Goal: Find specific page/section: Find specific page/section

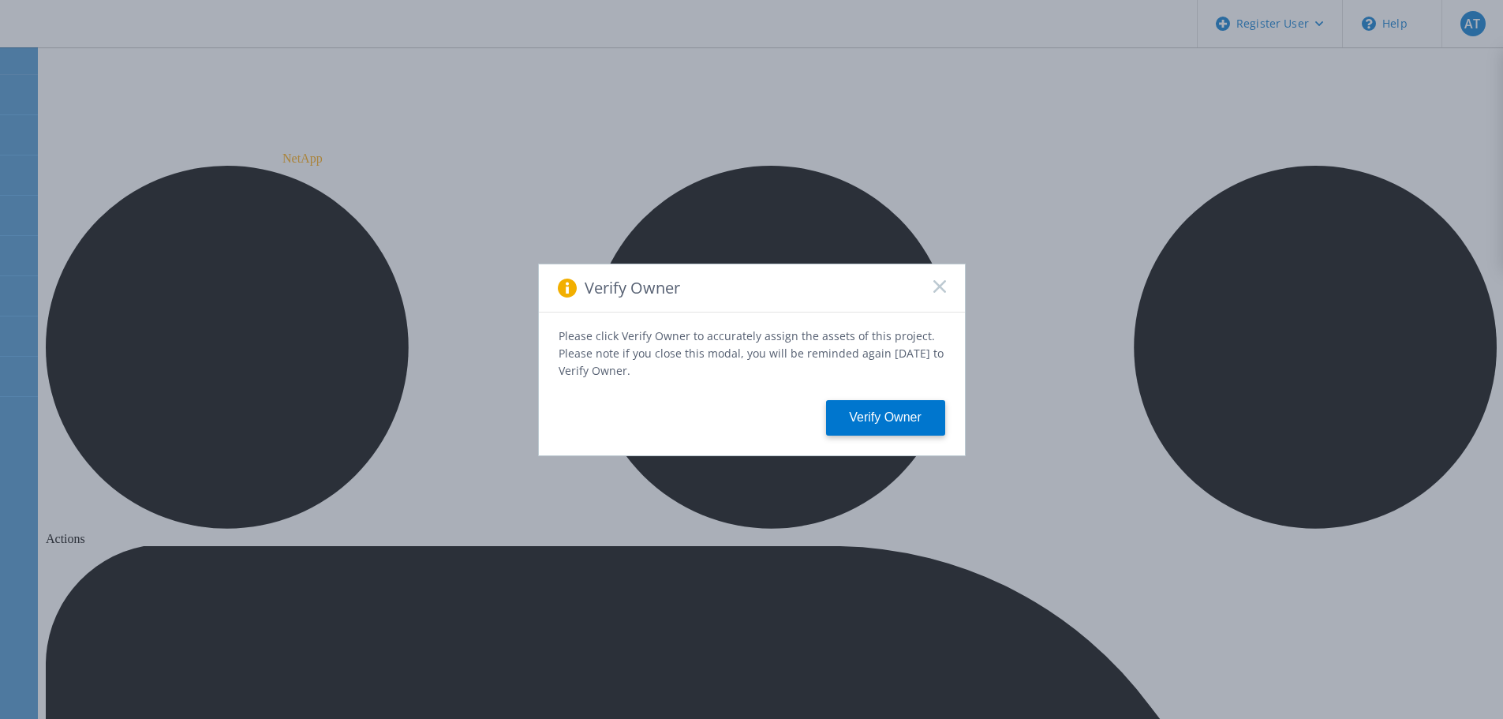
click at [943, 289] on icon at bounding box center [939, 286] width 13 height 13
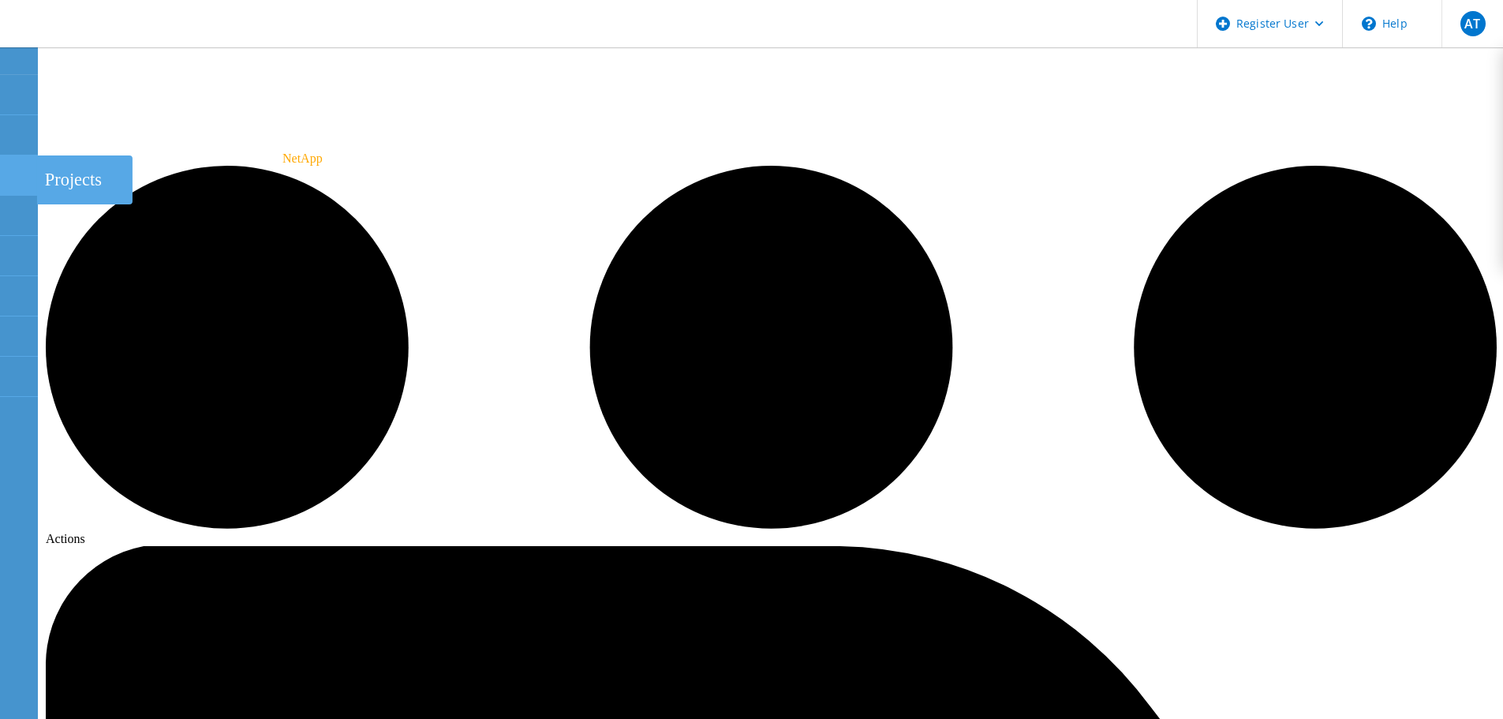
click at [9, 168] on use at bounding box center [9, 168] width 0 height 0
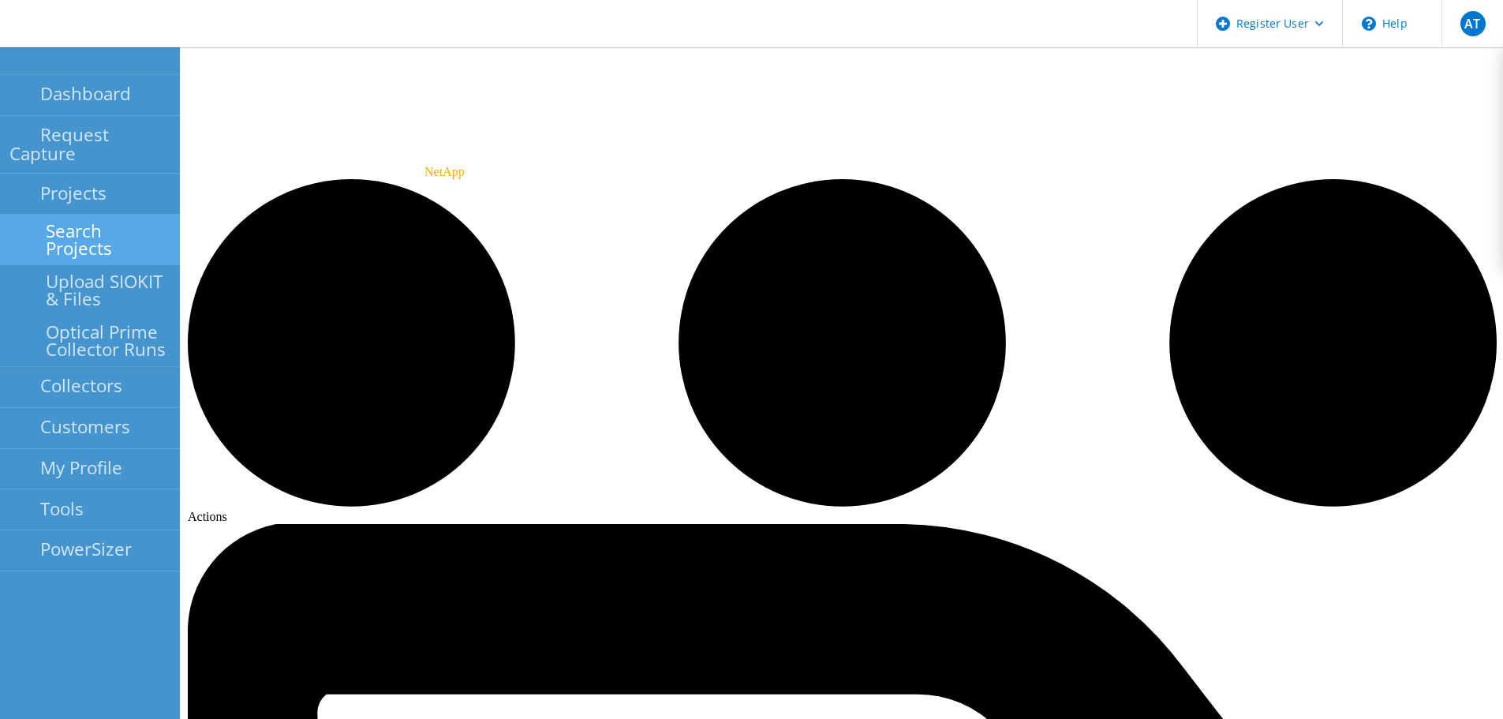
click at [54, 215] on link "Search Projects" at bounding box center [90, 240] width 180 height 50
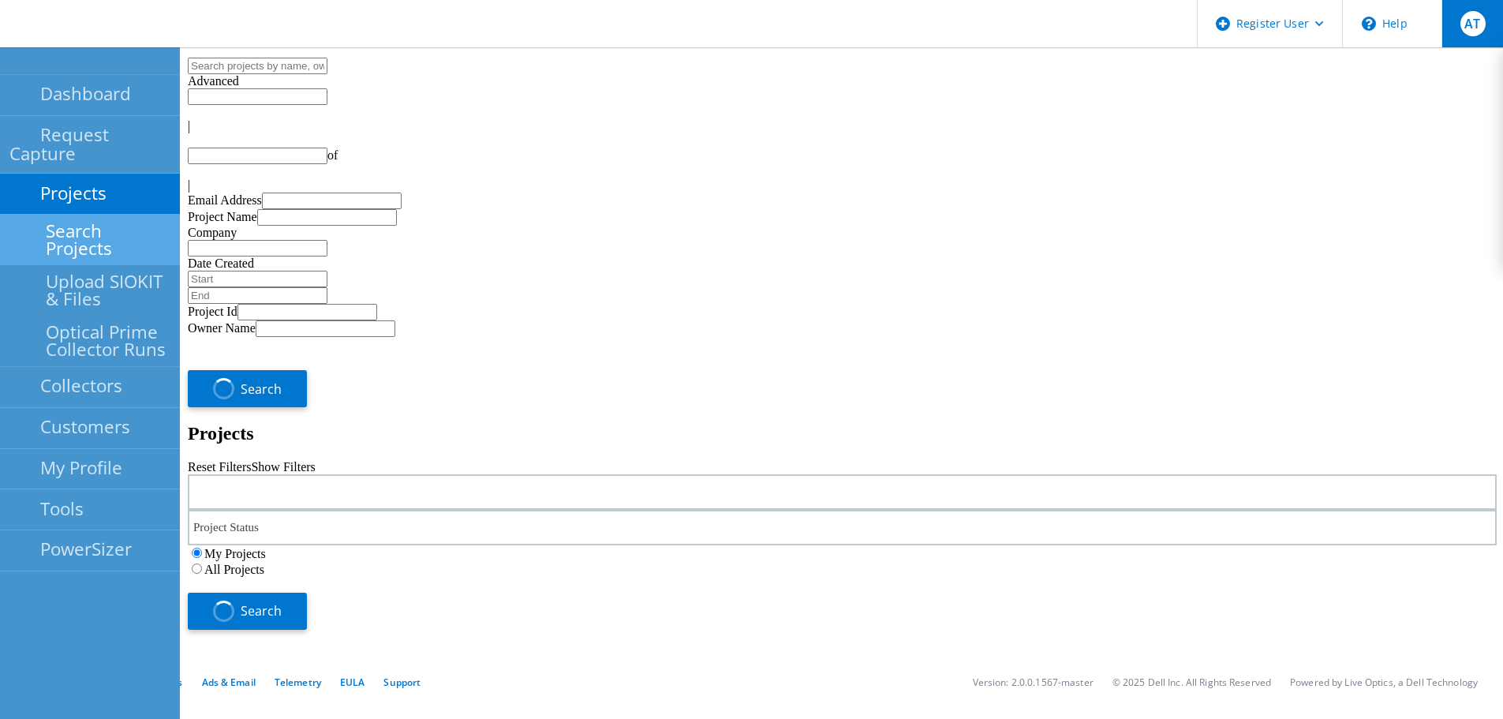
type input "1"
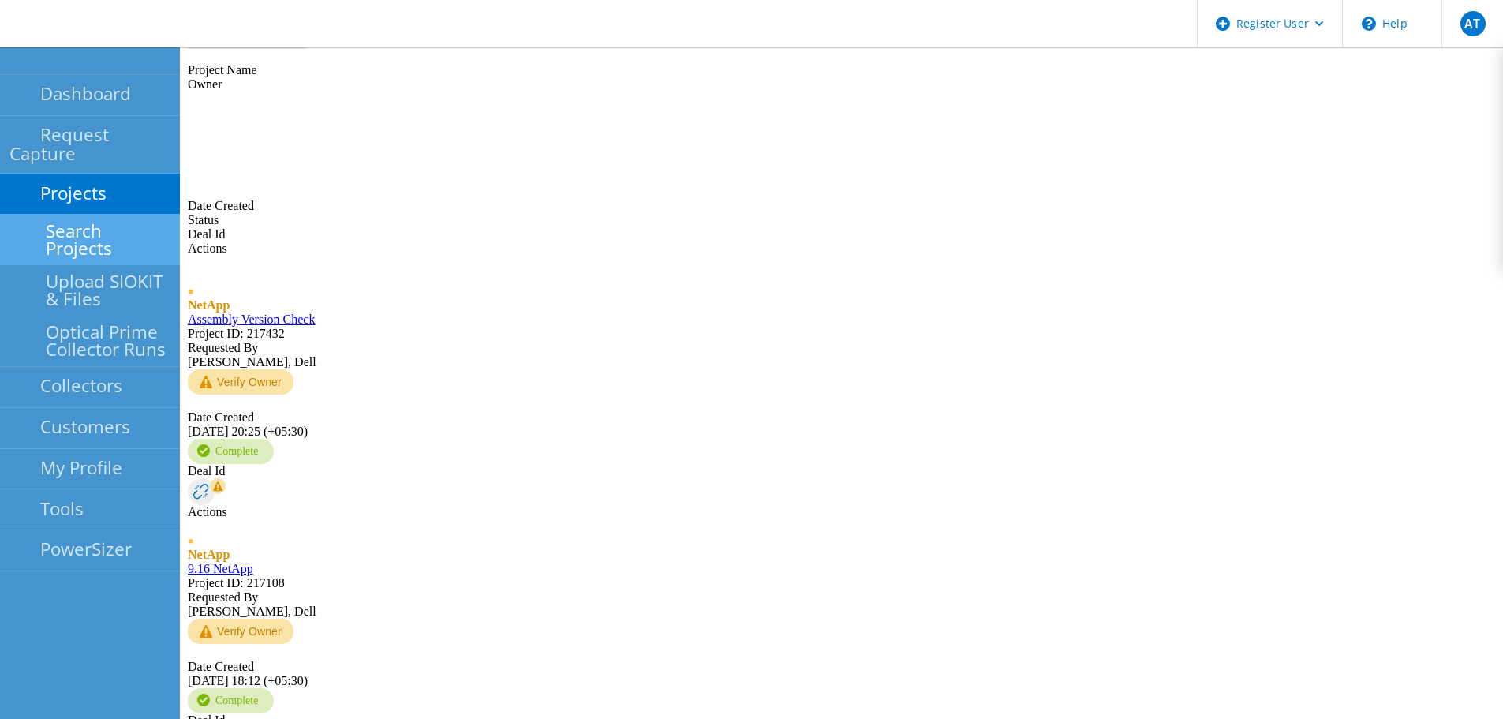
scroll to position [581, 0]
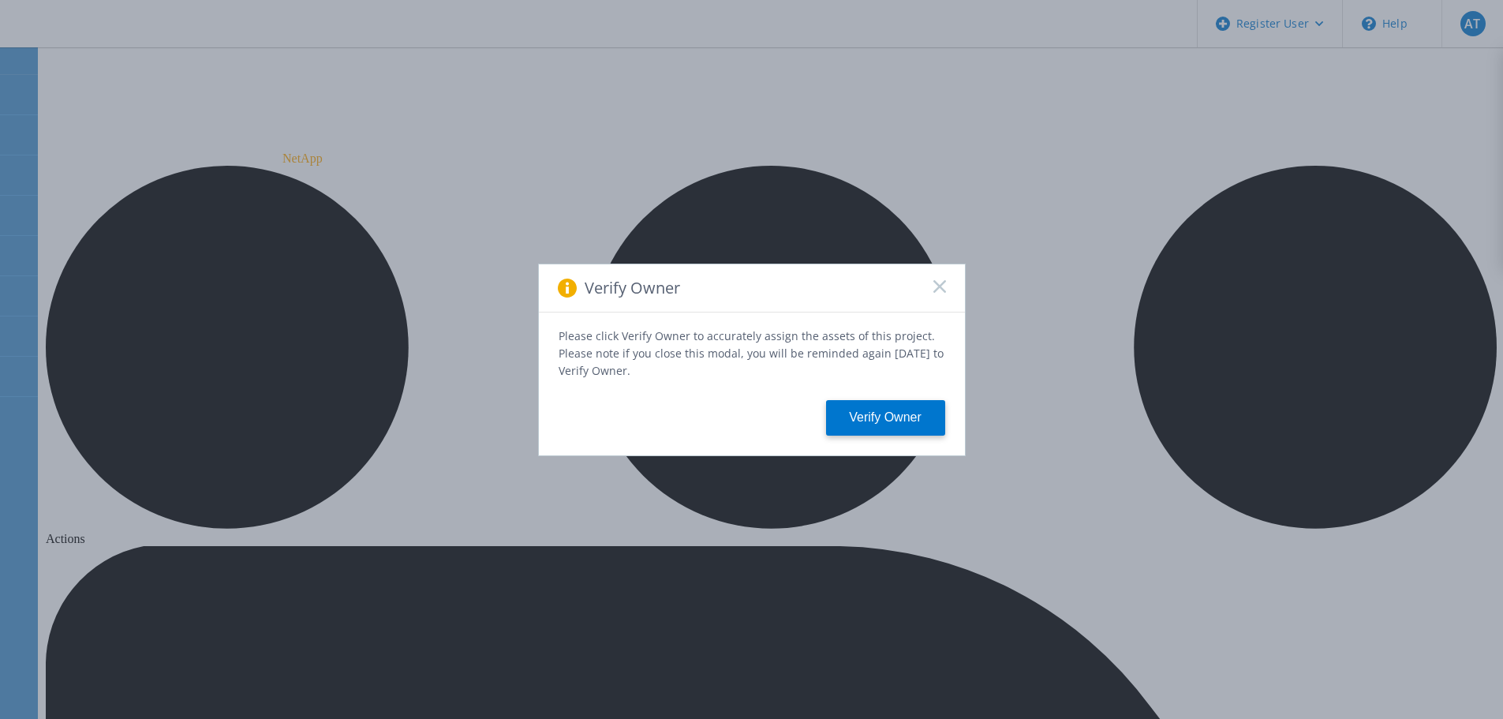
click at [927, 284] on div "Verify Owner" at bounding box center [752, 288] width 426 height 48
click at [949, 292] on div "Verify Owner" at bounding box center [752, 288] width 426 height 48
